Goal: Task Accomplishment & Management: Use online tool/utility

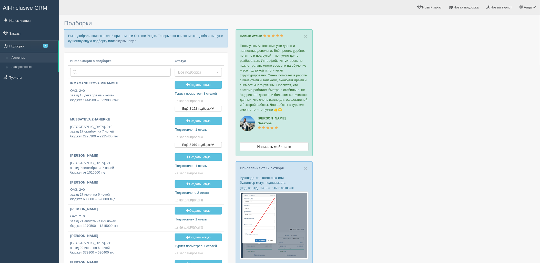
click at [120, 38] on p "Вы подобрали список отелей при помощи Chrome Plugin. Теперь этот список можно д…" at bounding box center [146, 38] width 164 height 18
click at [122, 39] on link "создать новую" at bounding box center [125, 41] width 23 height 4
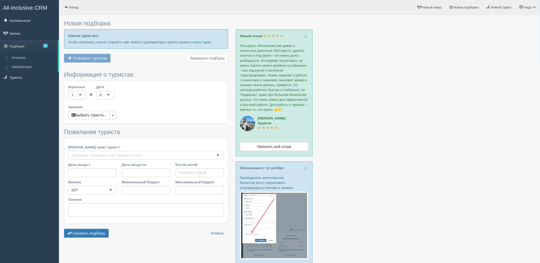
type input "2"
type input "126900"
type input "127000"
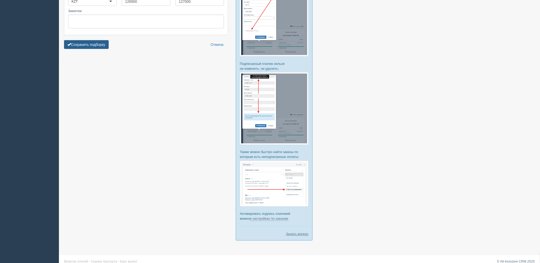
click at [78, 40] on button "Сохранить подборку" at bounding box center [86, 44] width 45 height 9
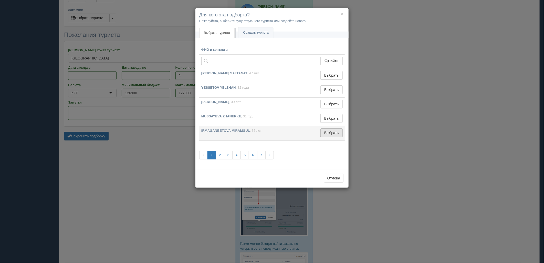
click at [336, 132] on button "Выбрать" at bounding box center [331, 132] width 22 height 9
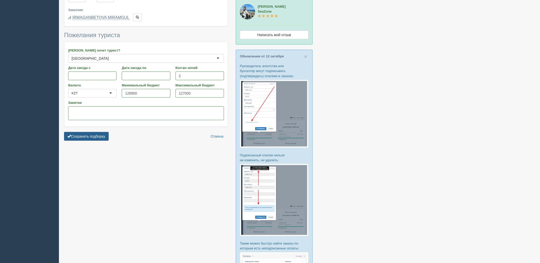
click at [98, 132] on button "Сохранить подборку" at bounding box center [86, 136] width 45 height 9
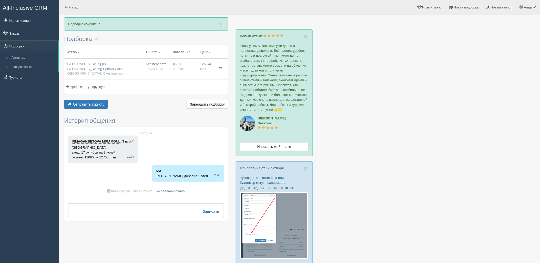
click at [106, 104] on div "Отправить туристу Отправить Завершить подборку Активировать подборку Добавить и…" at bounding box center [146, 105] width 164 height 10
click at [101, 103] on button "Отправить туристу Отправить" at bounding box center [86, 104] width 44 height 9
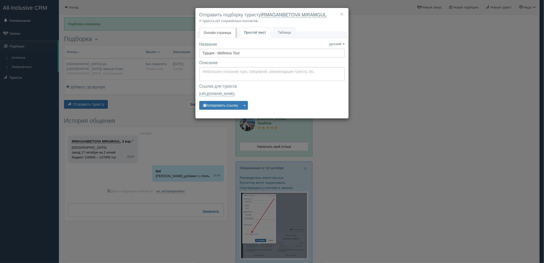
click at [253, 36] on link "Простой текст Текст" at bounding box center [254, 32] width 31 height 11
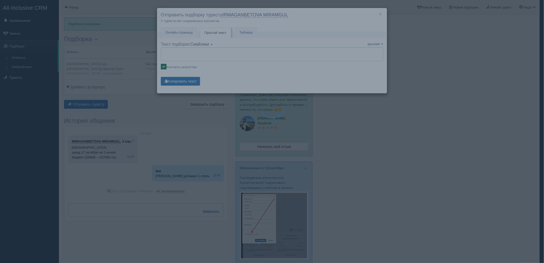
type textarea "🌞 Добрый день! Предлагаем Вам рассмотреть следующие варианты: 🌎 [GEOGRAPHIC_DAT…"
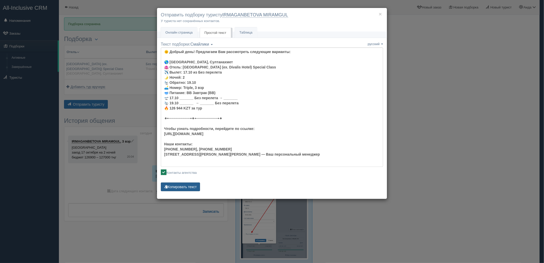
click at [190, 183] on button "Копировать текст" at bounding box center [180, 186] width 39 height 9
